Goal: Task Accomplishment & Management: Use online tool/utility

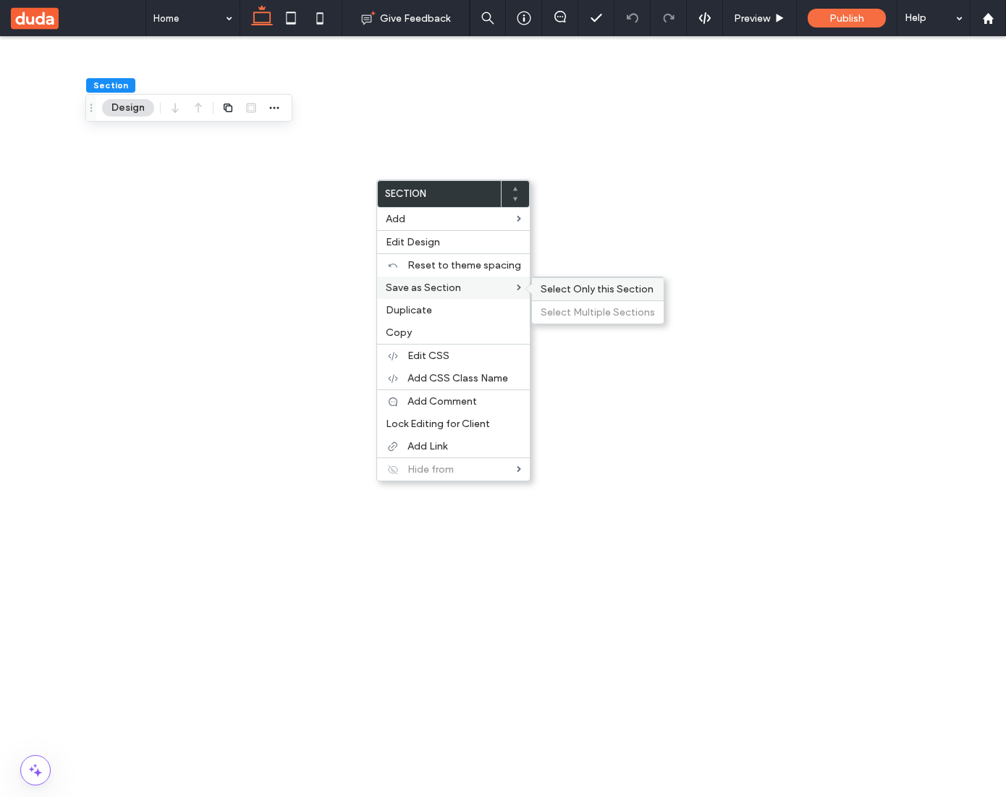
click at [564, 288] on span "Select Only this Section" at bounding box center [596, 289] width 113 height 12
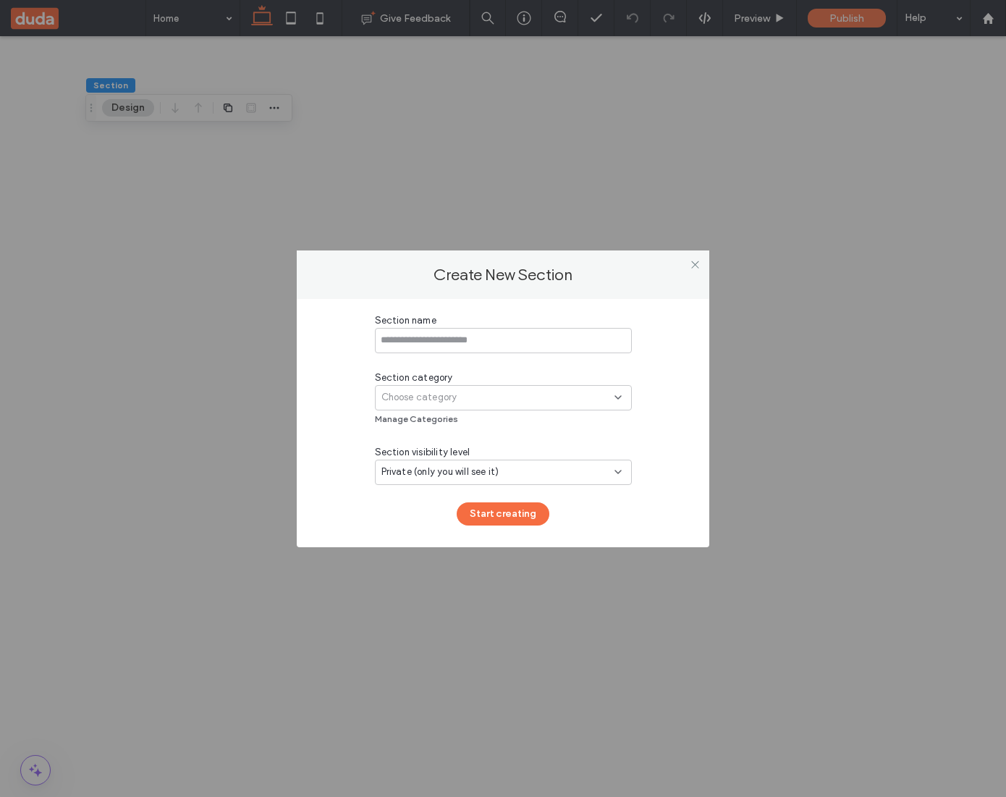
click at [564, 402] on div "Choose category" at bounding box center [497, 397] width 233 height 14
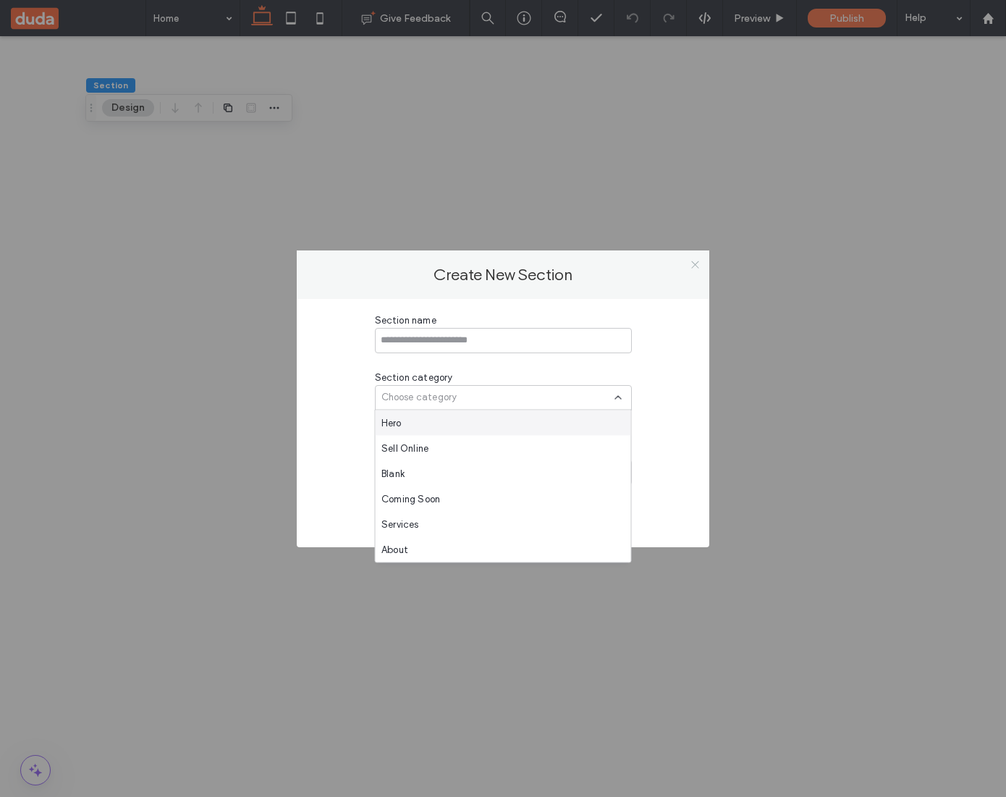
click at [692, 261] on icon at bounding box center [695, 264] width 11 height 11
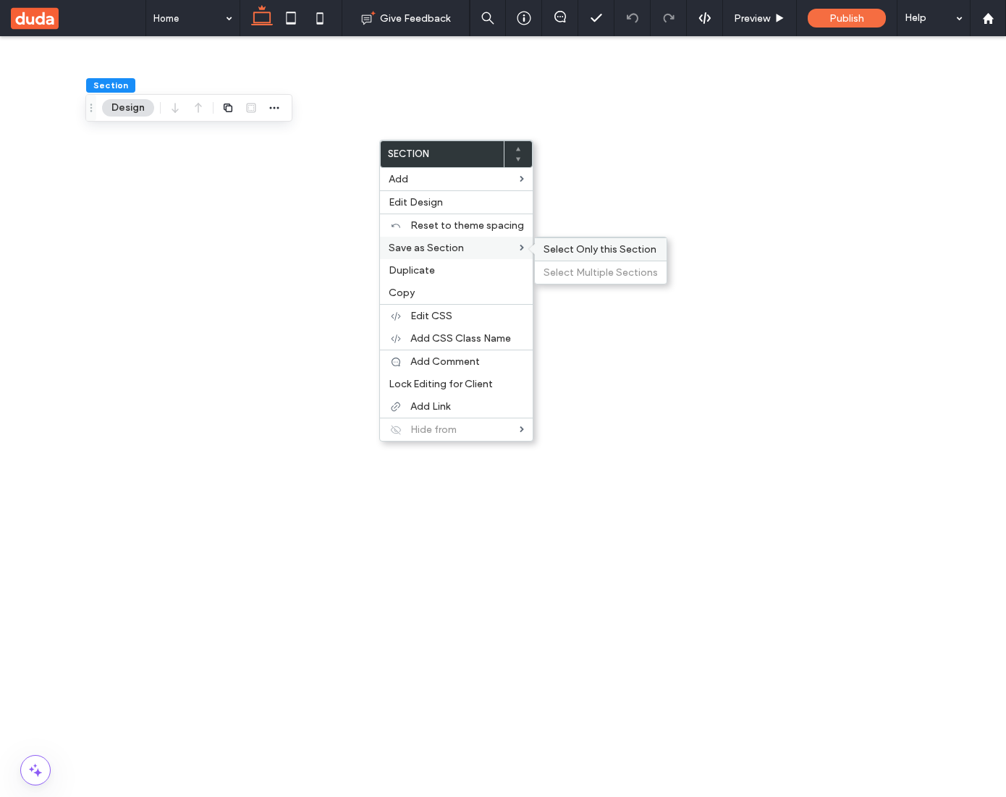
click at [581, 248] on span "Select Only this Section" at bounding box center [599, 249] width 113 height 12
